Goal: Navigation & Orientation: Find specific page/section

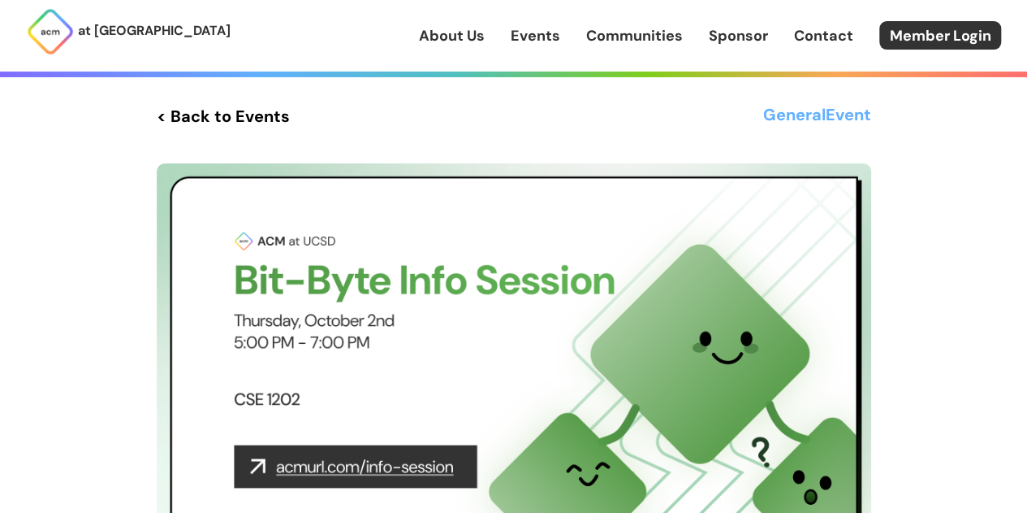
click at [204, 123] on link "< Back to Events" at bounding box center [223, 116] width 133 height 29
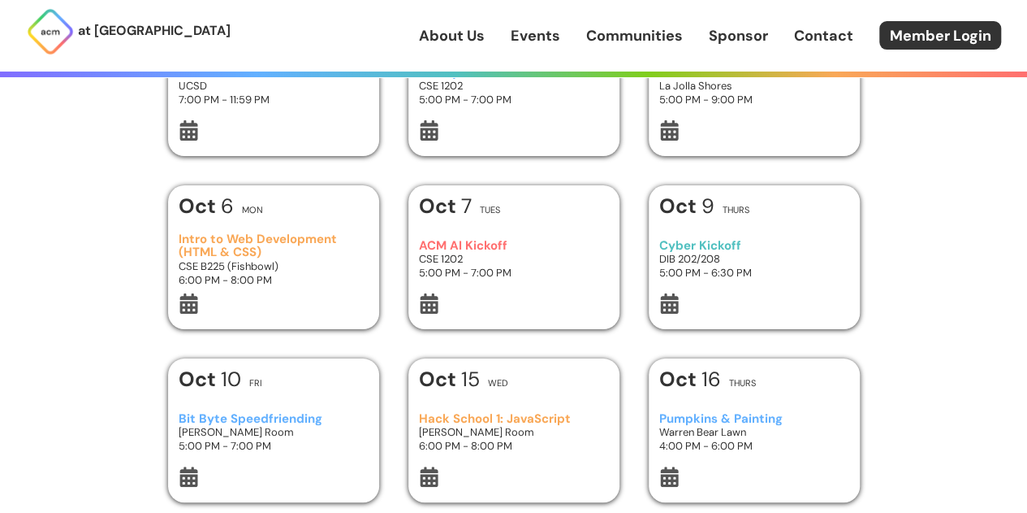
scroll to position [398, 0]
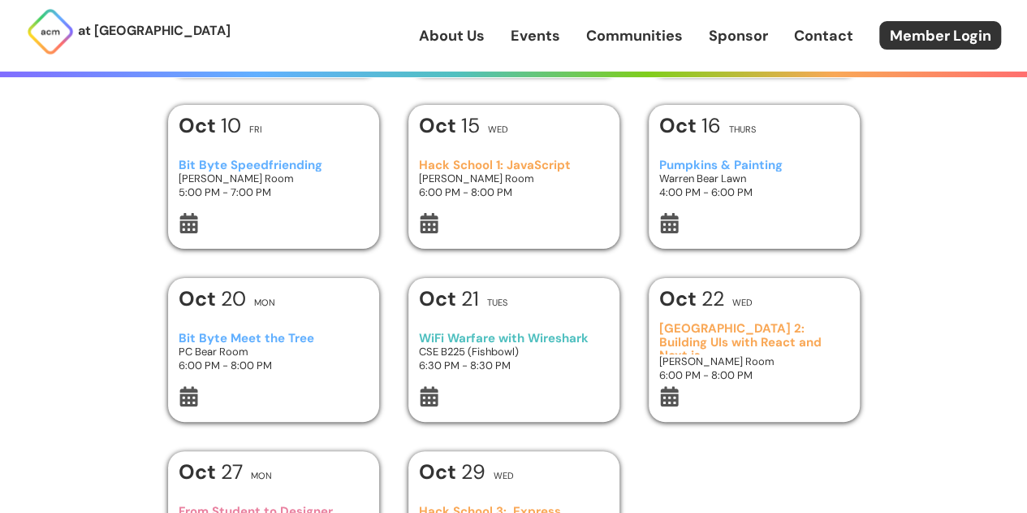
click at [276, 167] on h3 "Bit Byte Speedfriending" at bounding box center [273, 165] width 189 height 14
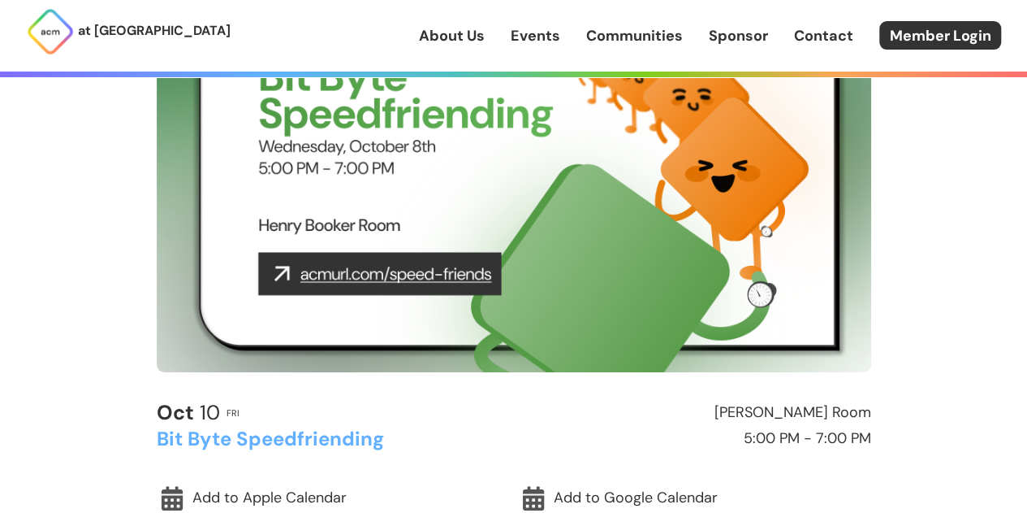
scroll to position [416, 0]
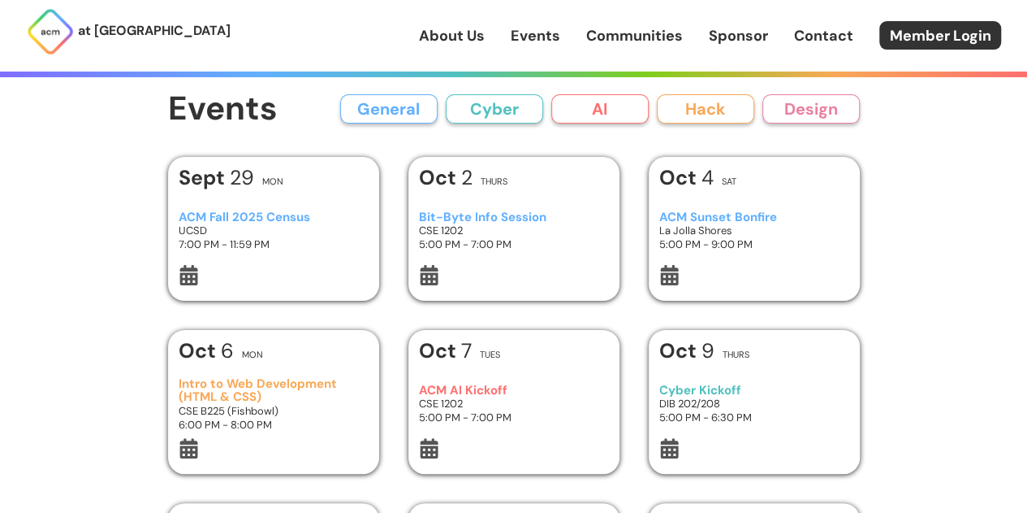
click at [473, 28] on link "About Us" at bounding box center [452, 35] width 66 height 21
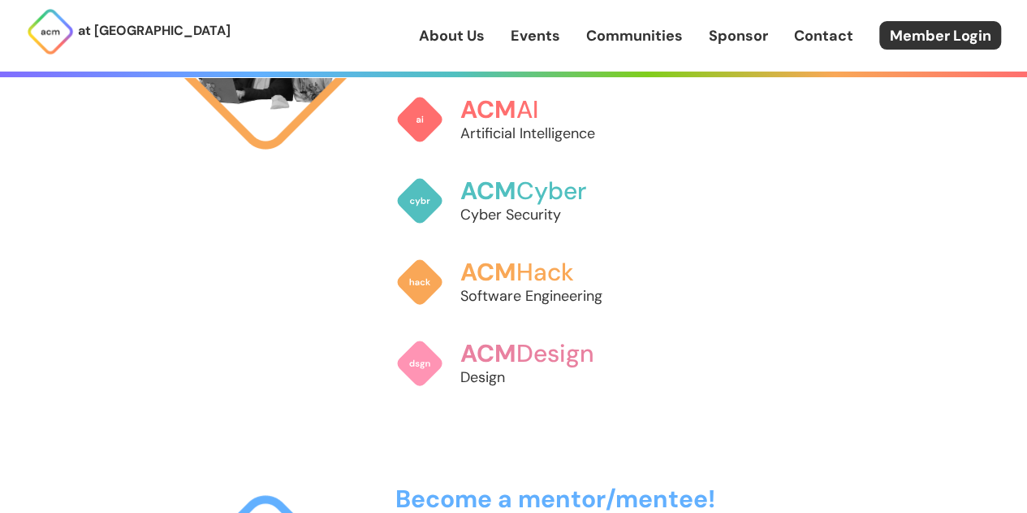
scroll to position [1056, 0]
click at [549, 109] on h3 "ACM AI" at bounding box center [547, 107] width 180 height 28
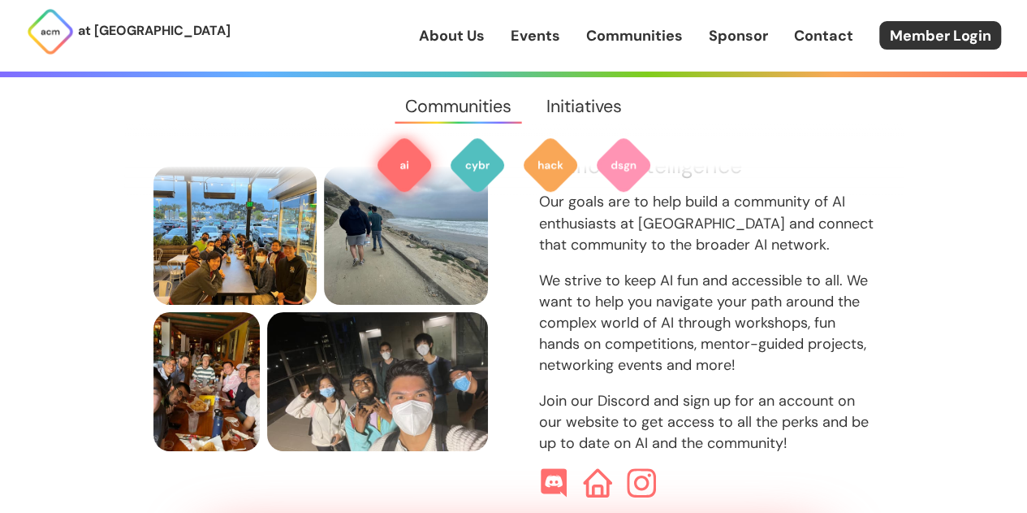
scroll to position [822, 0]
